Goal: Use online tool/utility: Utilize a website feature to perform a specific function

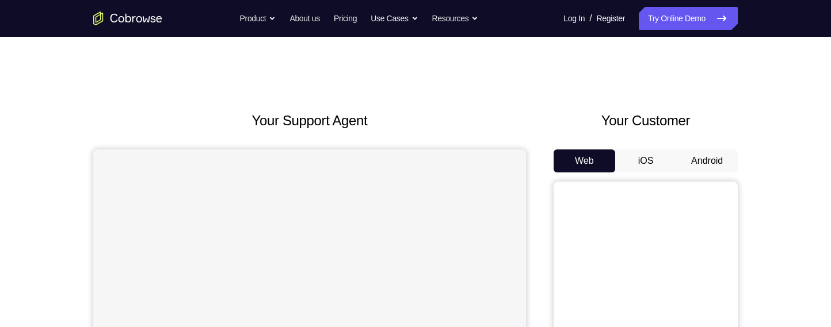
click at [716, 157] on button "Android" at bounding box center [707, 161] width 62 height 23
